Goal: Task Accomplishment & Management: Use online tool/utility

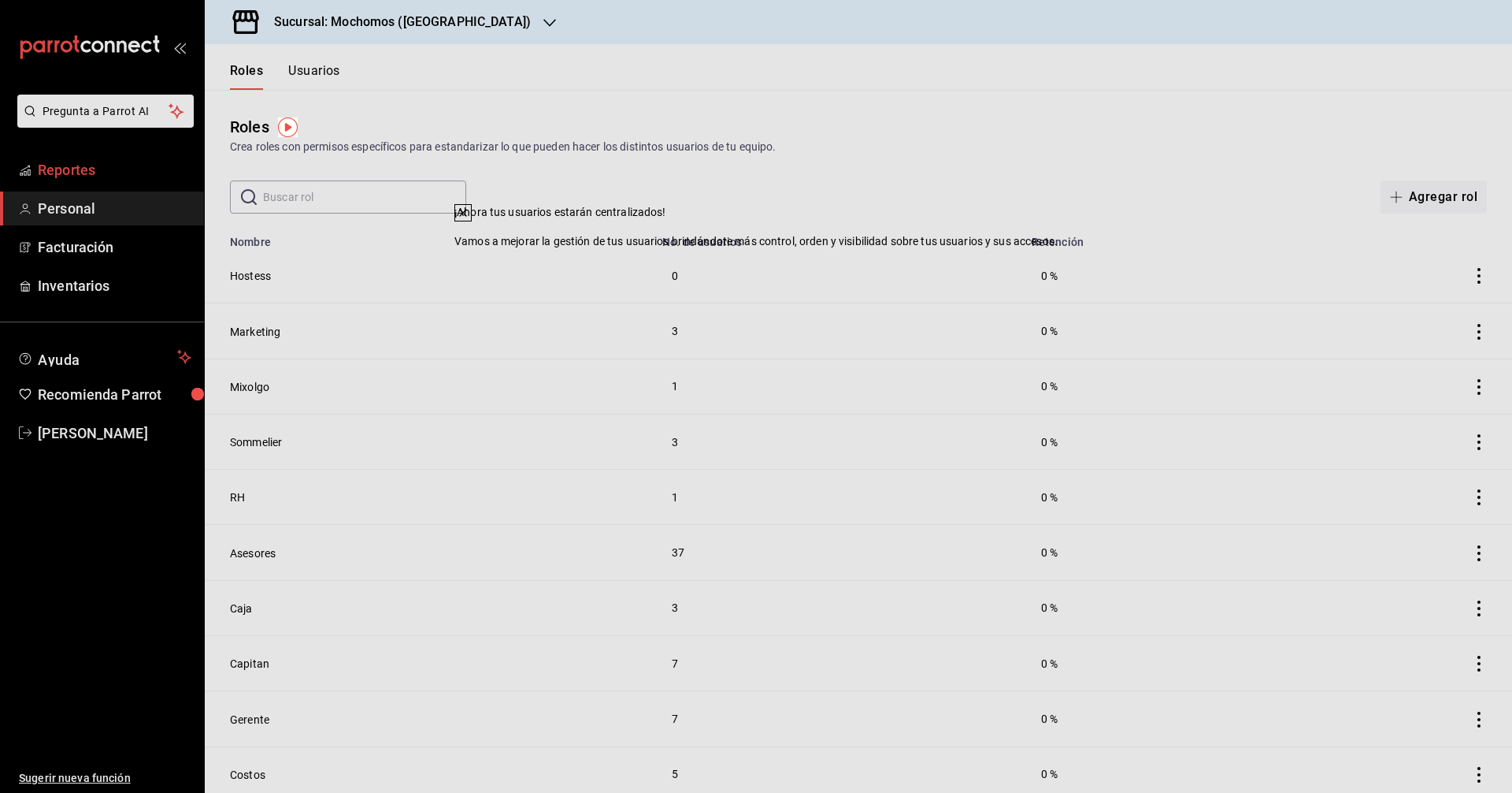
click at [83, 161] on span "Reportes" at bounding box center [114, 169] width 153 height 21
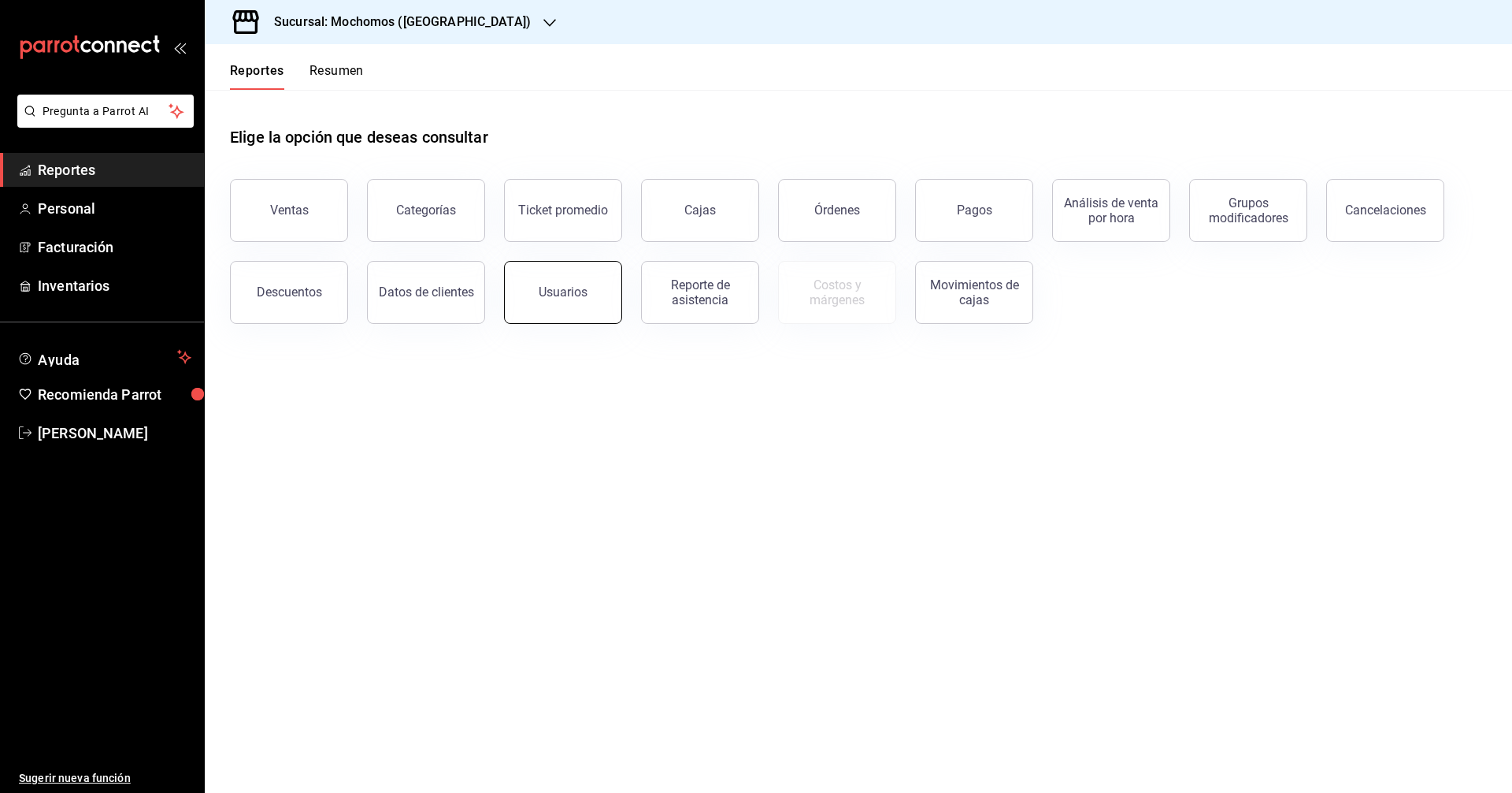
click at [551, 296] on div "Usuarios" at bounding box center [563, 292] width 49 height 15
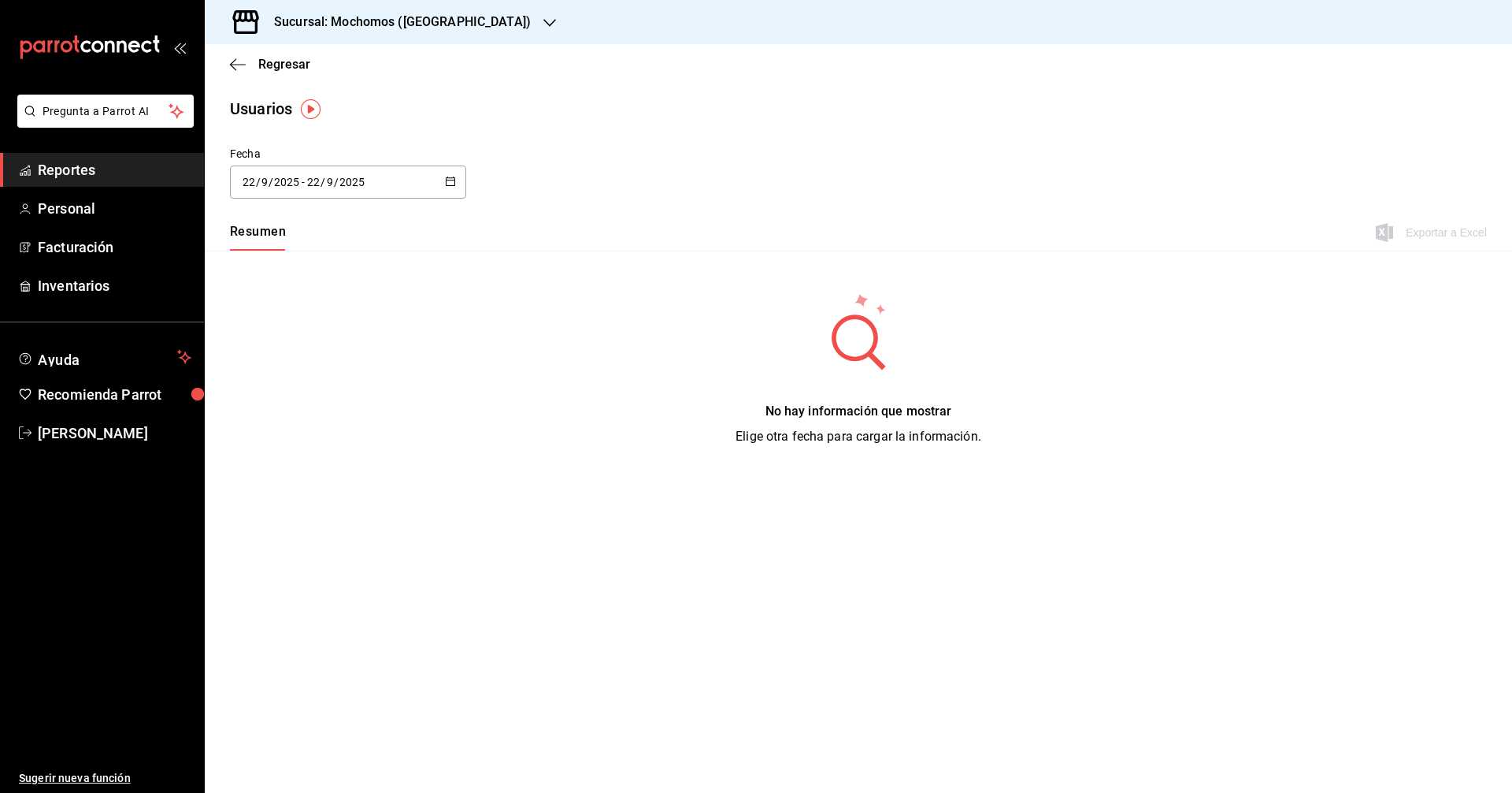
click at [448, 172] on div "[DATE] [DATE] - [DATE] [DATE]" at bounding box center [348, 181] width 236 height 33
click at [282, 422] on li "Rango de fechas" at bounding box center [304, 409] width 149 height 36
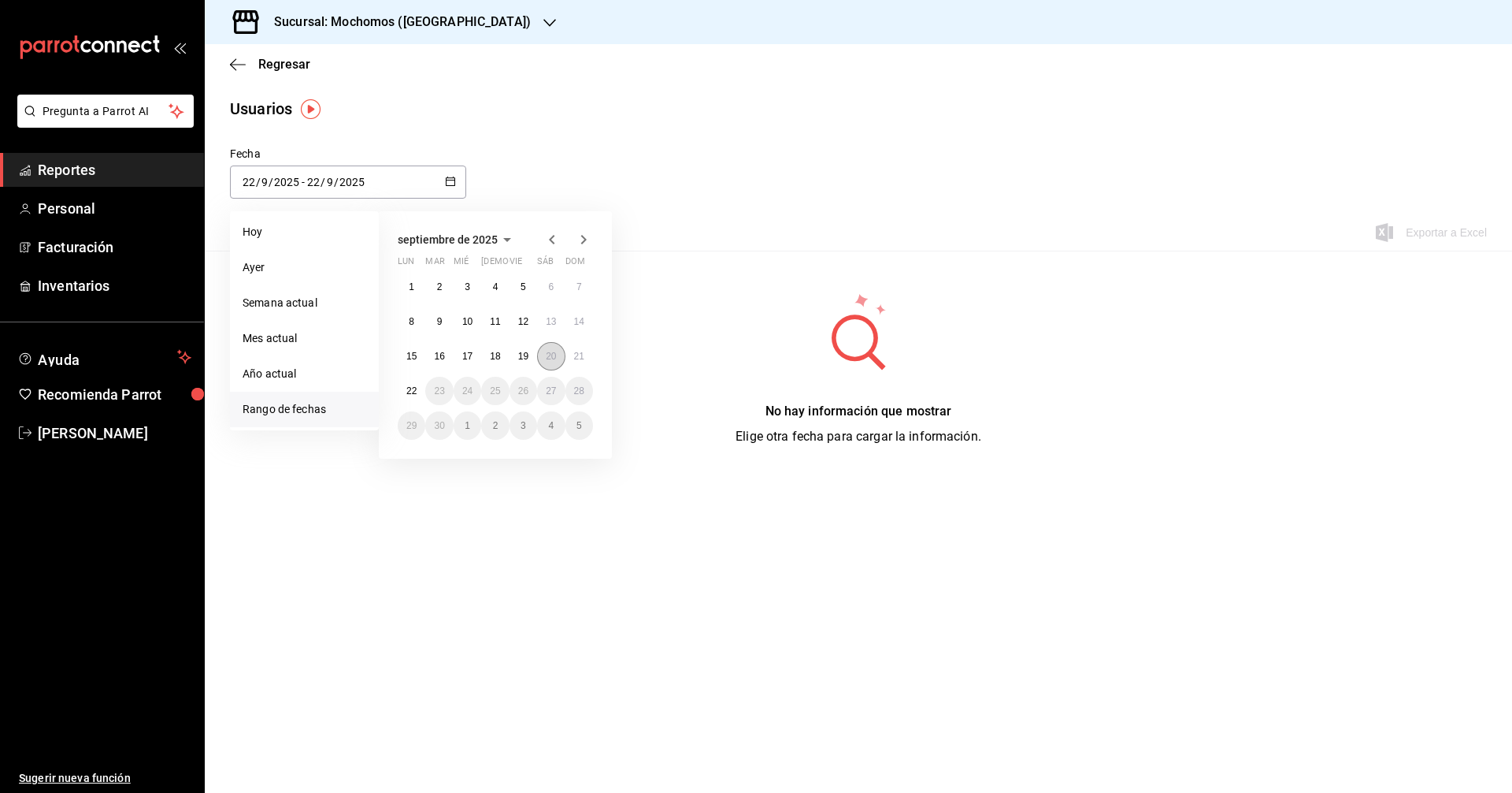
click at [540, 357] on button "20" at bounding box center [550, 356] width 28 height 29
click at [407, 397] on button "22" at bounding box center [411, 391] width 28 height 29
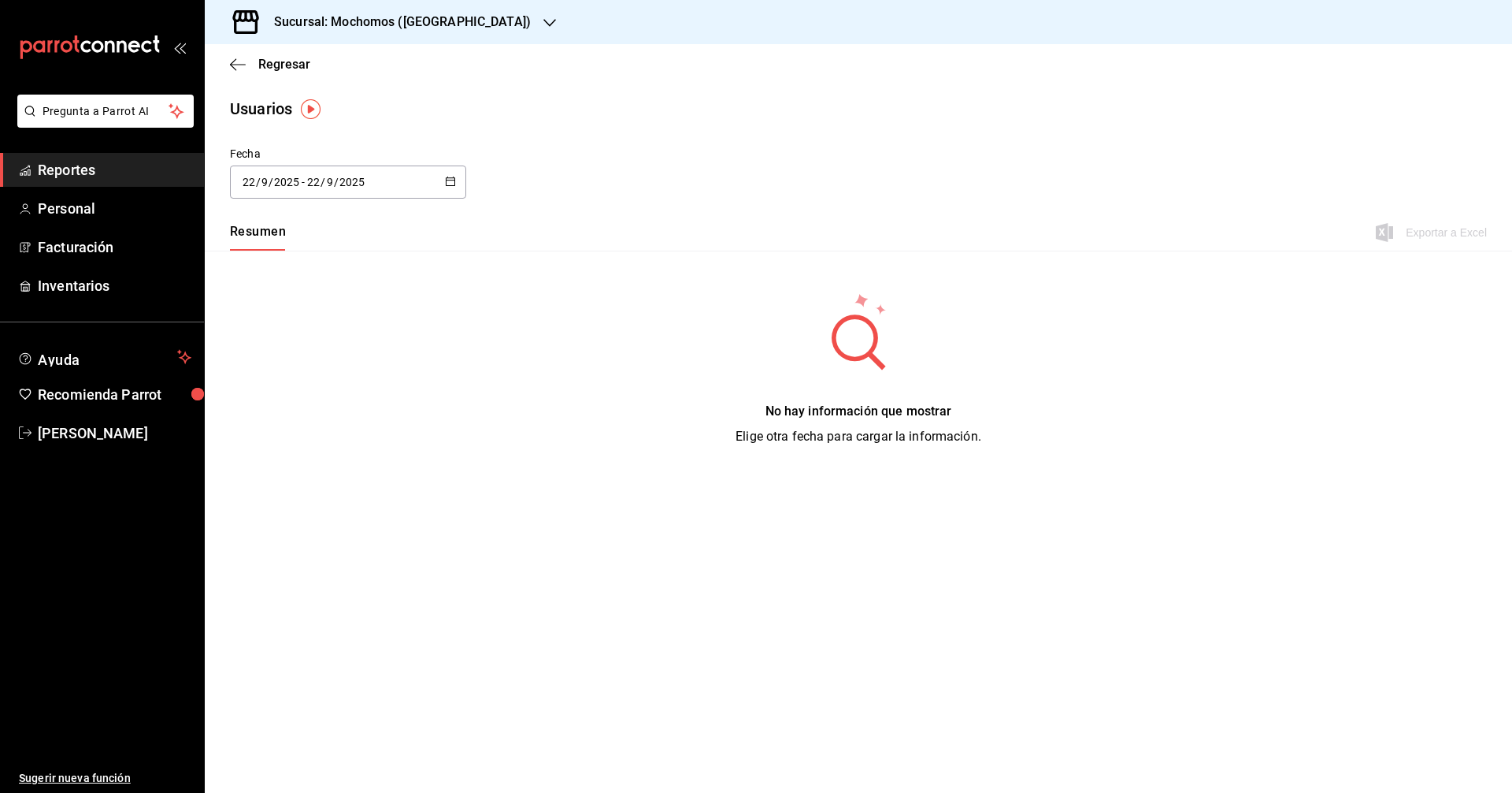
type input "[DATE]"
type input "20"
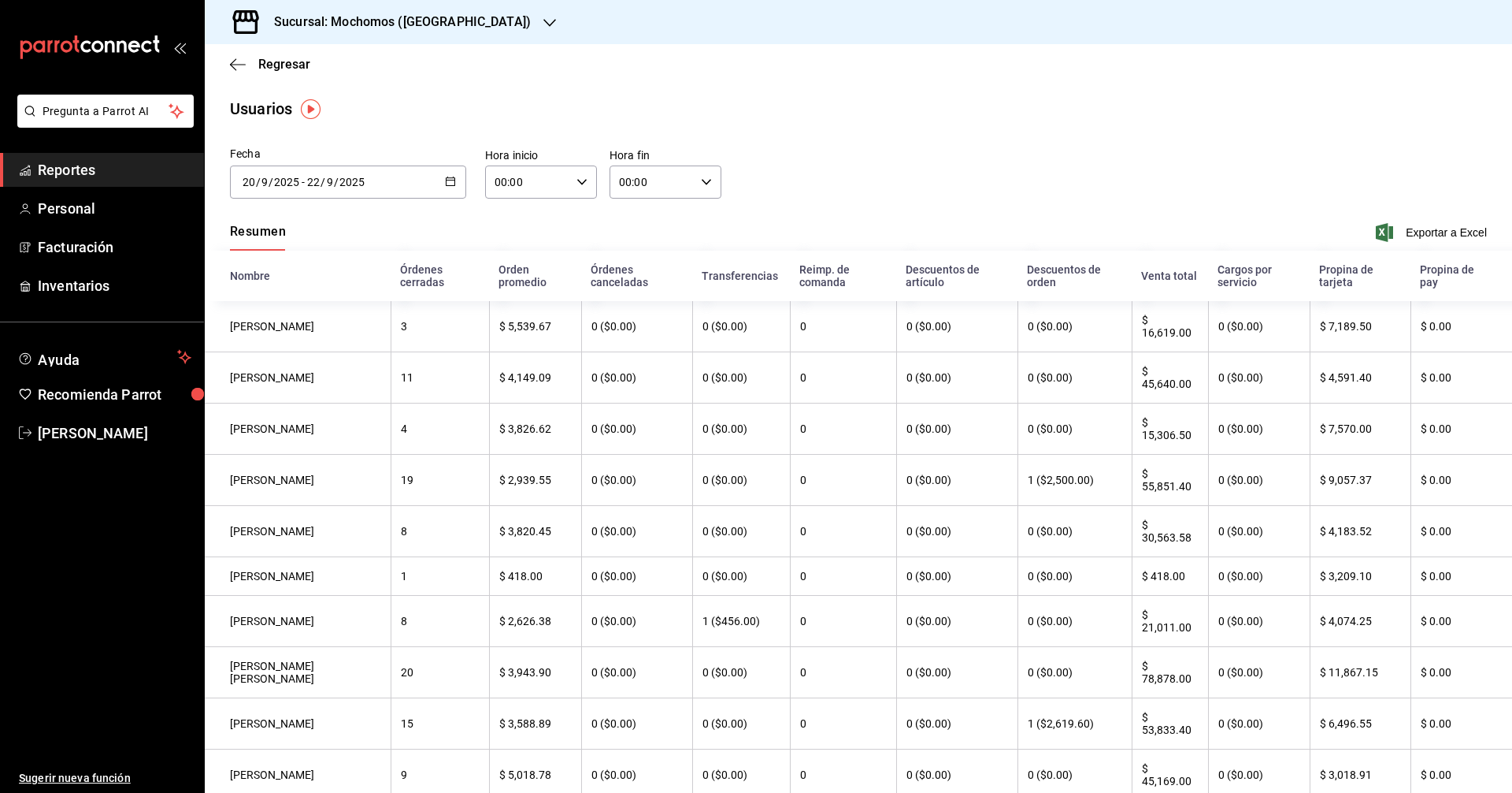
click at [907, 212] on div "Fecha [DATE] [DATE] - [DATE] [DATE] septiembre de 2025 lun mar [PERSON_NAME] vi…" at bounding box center [859, 181] width 1307 height 71
click at [1424, 223] on span "Exportar a Excel" at bounding box center [1433, 232] width 108 height 19
click at [532, 187] on input "00:00" at bounding box center [527, 181] width 85 height 31
click at [514, 235] on button "05" at bounding box center [511, 221] width 50 height 31
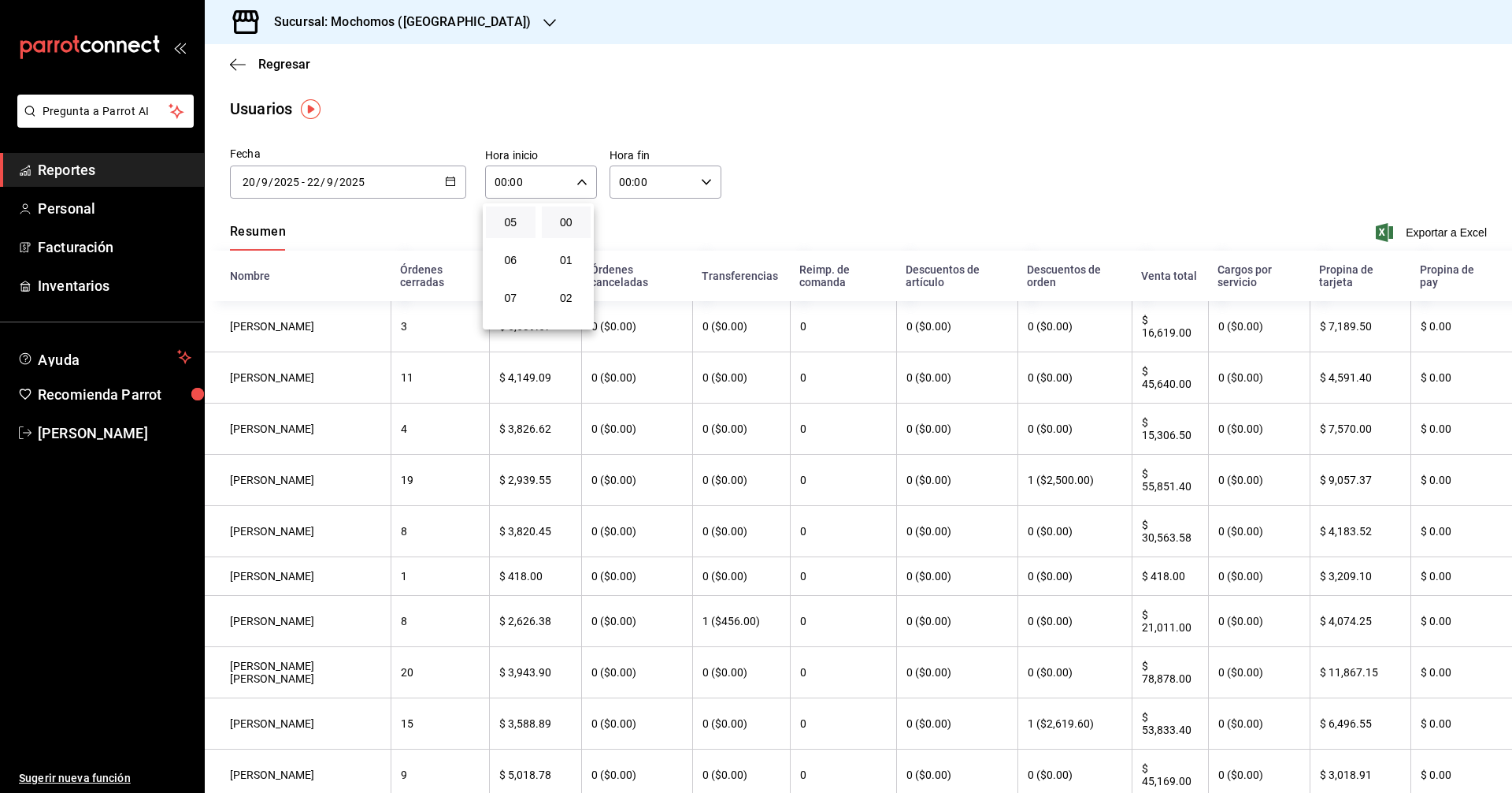
type input "05:00"
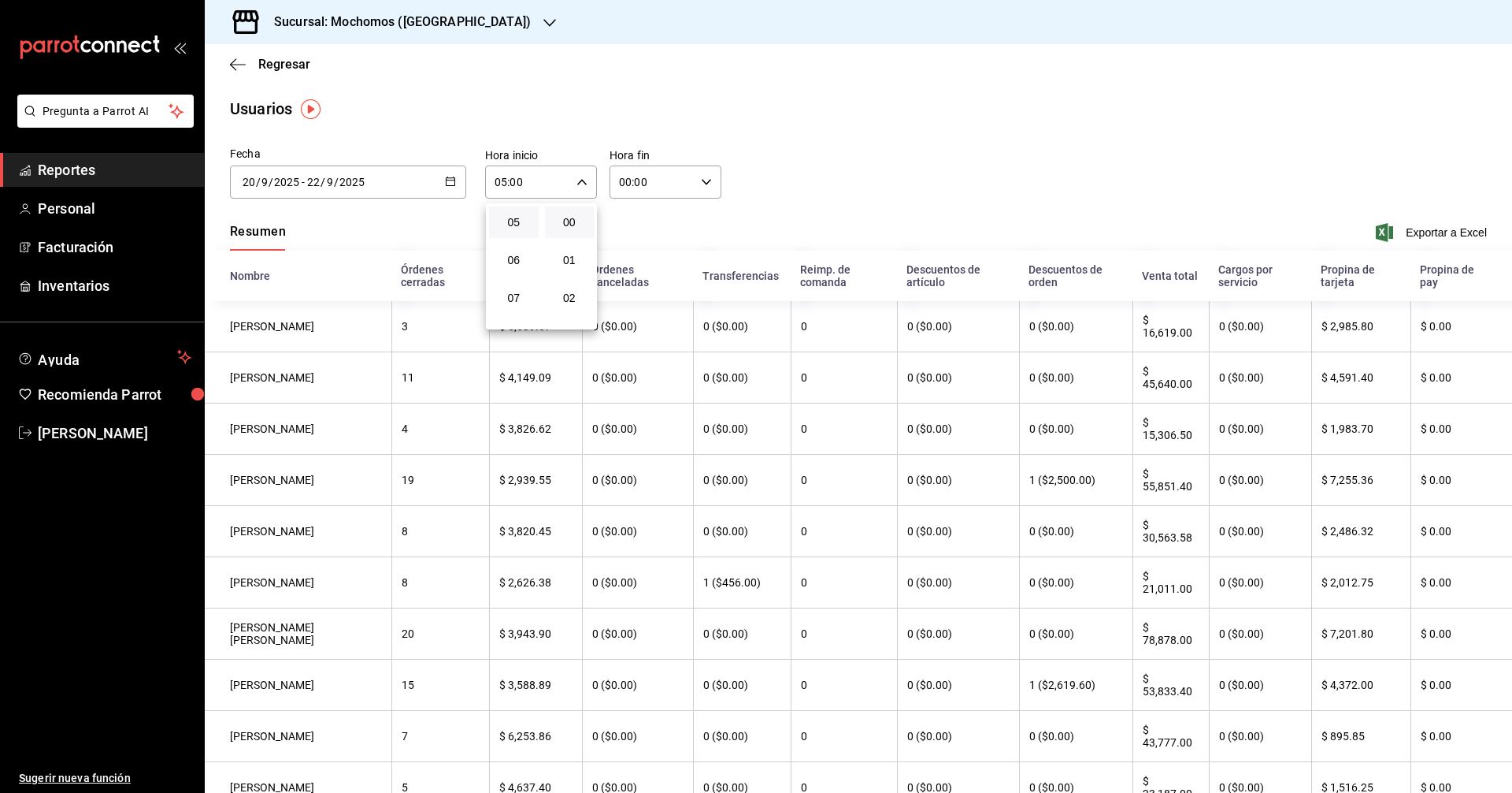
click at [449, 172] on div at bounding box center [756, 396] width 1512 height 793
click at [458, 183] on div "[DATE] [DATE] - [DATE] [DATE]" at bounding box center [348, 181] width 236 height 33
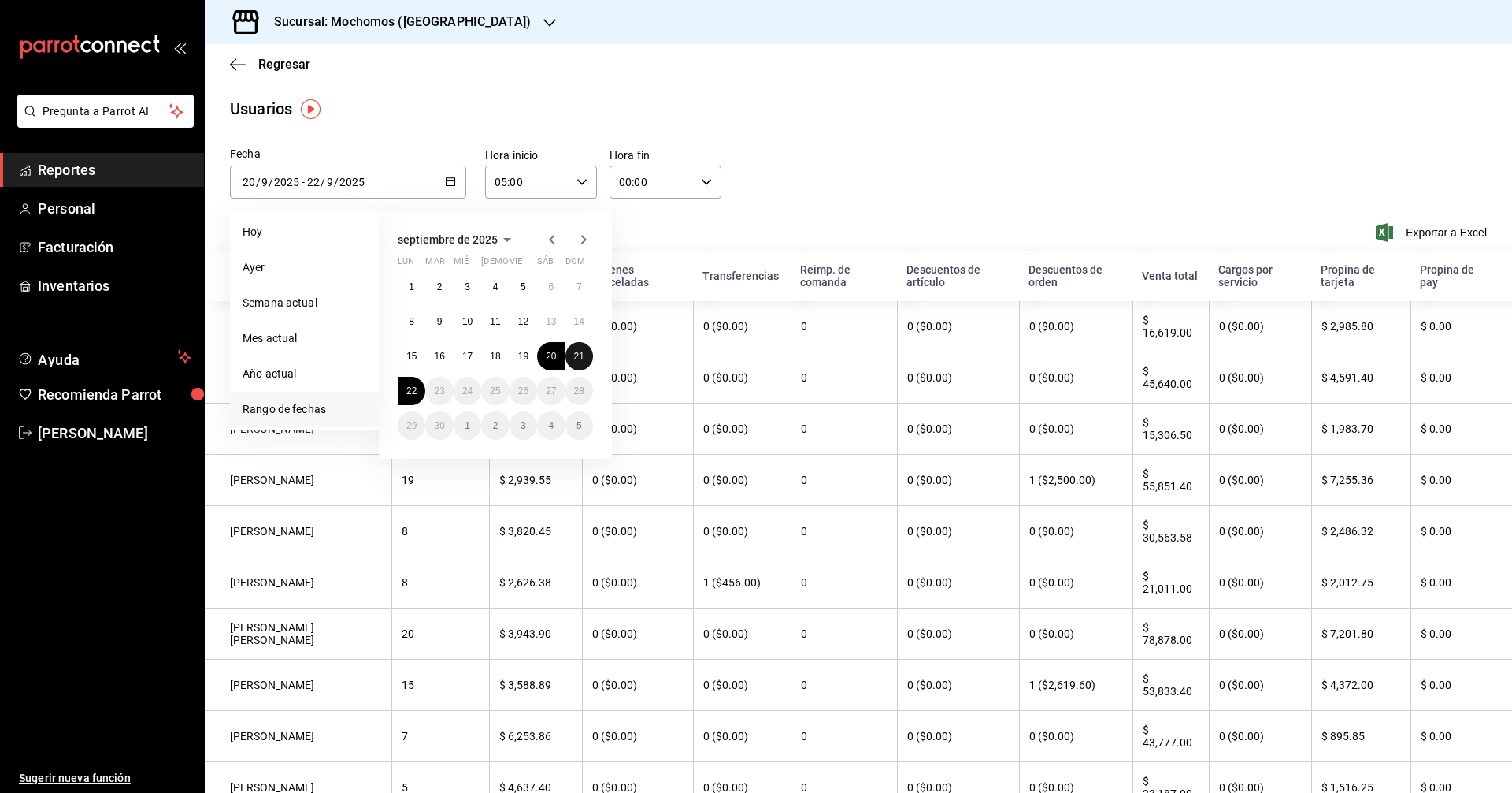
click at [578, 361] on button "21" at bounding box center [579, 356] width 28 height 29
click at [418, 378] on button "22" at bounding box center [411, 391] width 28 height 29
type input "[DATE]"
type input "21"
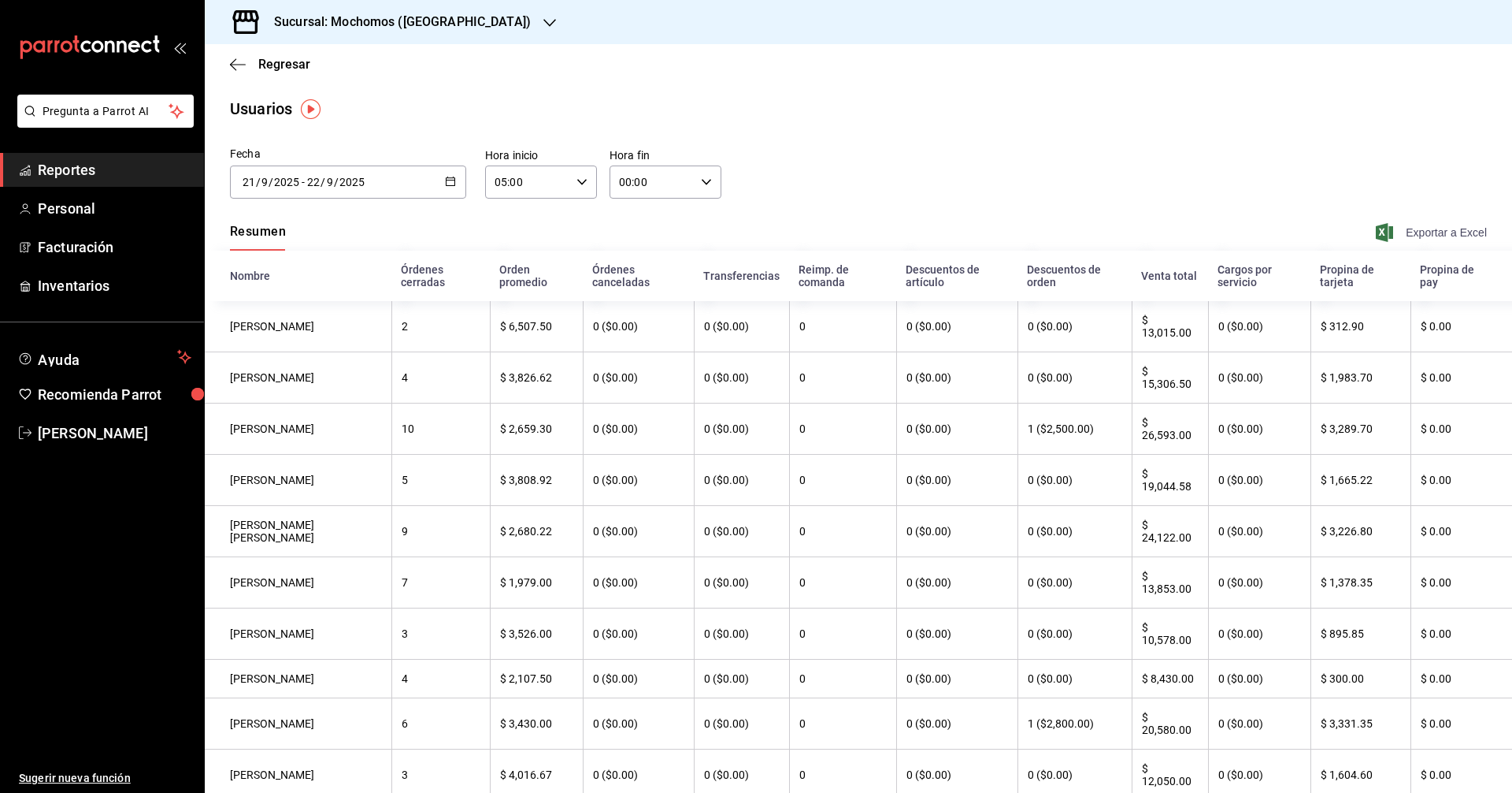
click at [1391, 230] on span "Exportar a Excel" at bounding box center [1433, 232] width 108 height 19
